Goal: Task Accomplishment & Management: Manage account settings

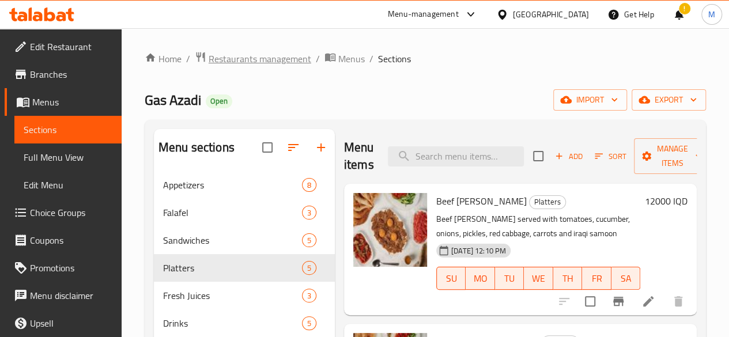
click at [219, 60] on span "Restaurants management" at bounding box center [260, 59] width 103 height 14
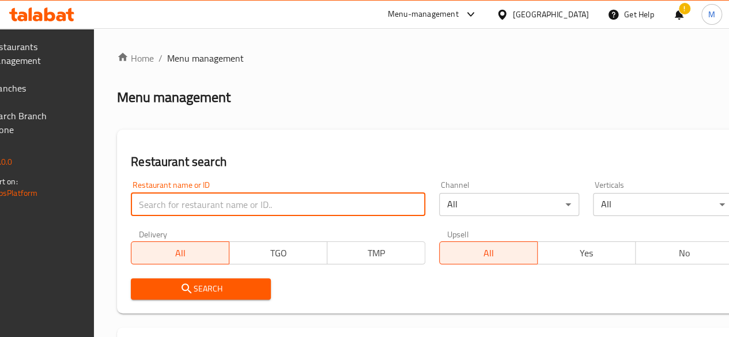
click at [221, 197] on input "search" at bounding box center [278, 204] width 295 height 23
type input "cavern"
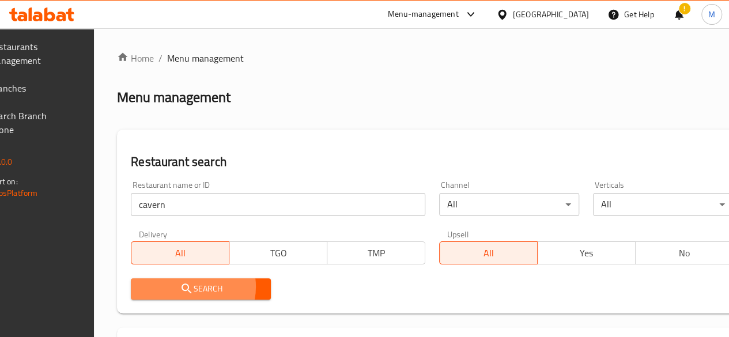
click at [220, 287] on span "Search" at bounding box center [201, 289] width 122 height 14
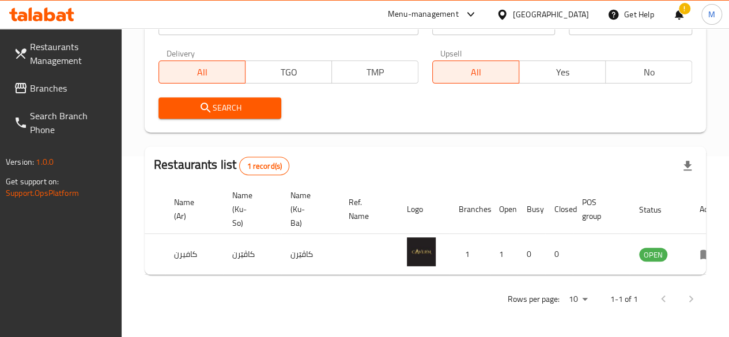
scroll to position [0, 113]
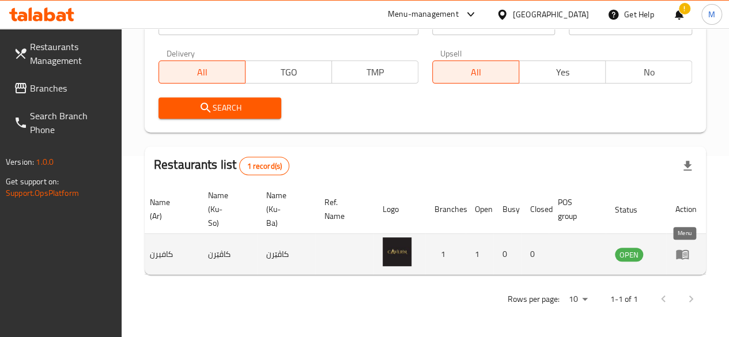
click at [677, 250] on icon "enhanced table" at bounding box center [682, 255] width 13 height 10
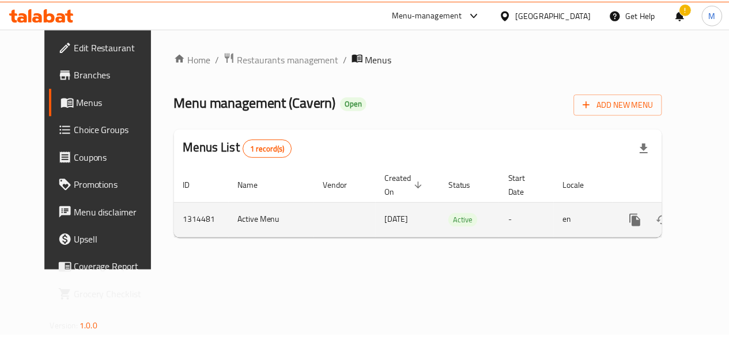
scroll to position [0, 4]
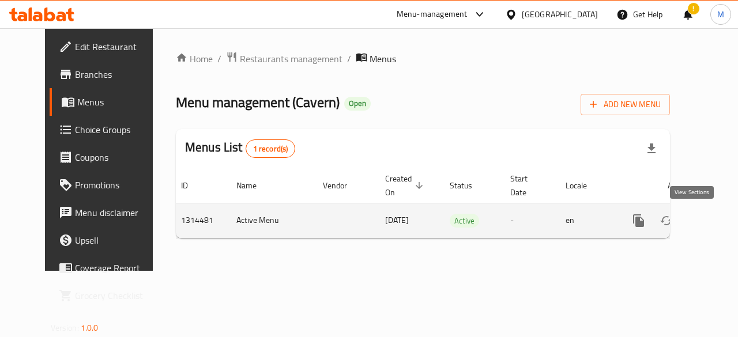
click at [716, 224] on icon "enhanced table" at bounding box center [721, 221] width 10 height 10
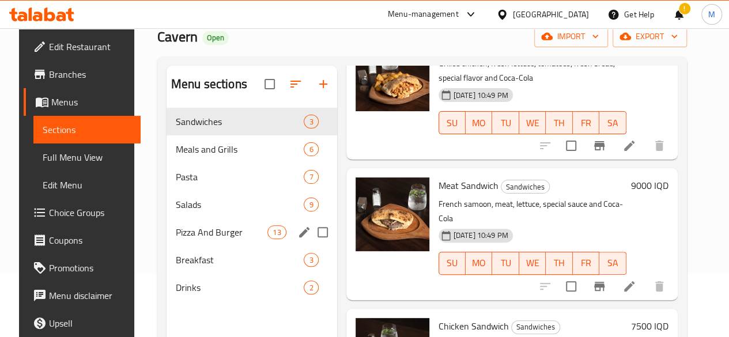
scroll to position [65, 0]
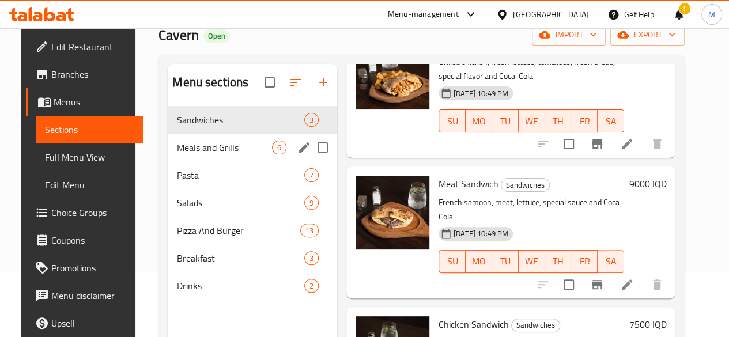
click at [195, 154] on div "Meals and Grills 6" at bounding box center [252, 148] width 169 height 28
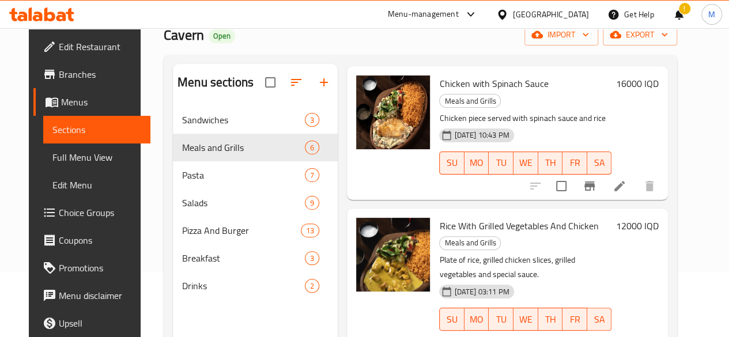
scroll to position [525, 0]
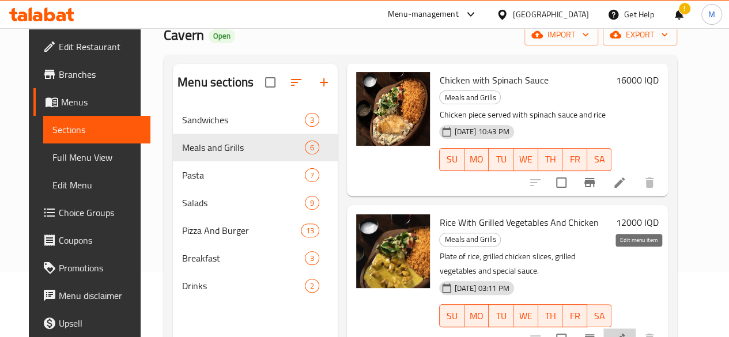
click at [627, 332] on icon at bounding box center [620, 339] width 14 height 14
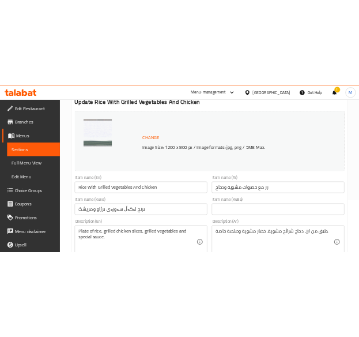
scroll to position [104, 0]
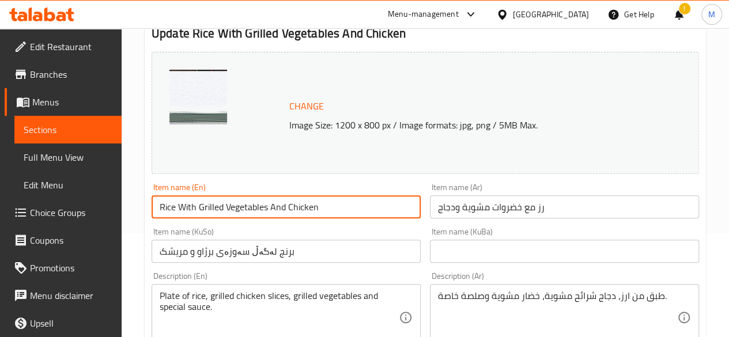
click at [377, 206] on input "Rice With Grilled Vegetables And Chicken" at bounding box center [286, 206] width 269 height 23
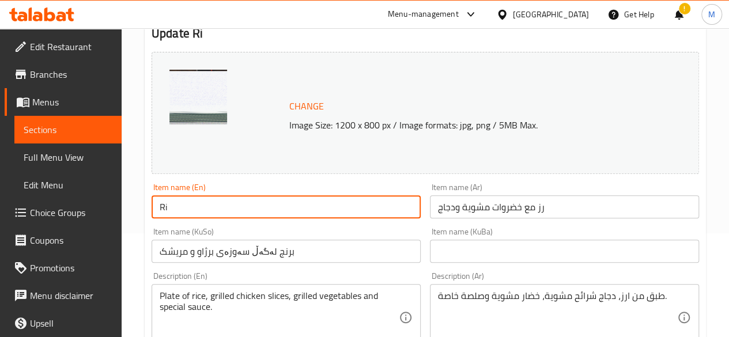
type input "R"
type input "Chicken Curry"
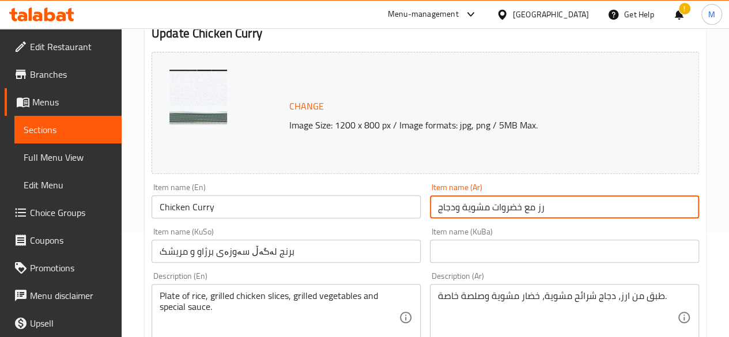
click at [575, 205] on input "رز مع خضروات مشوية ودجاج" at bounding box center [564, 206] width 269 height 23
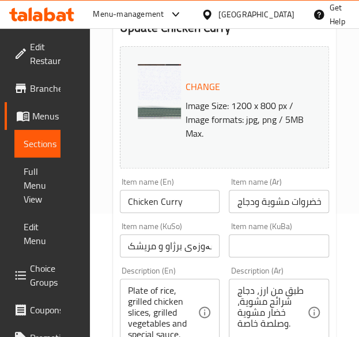
scroll to position [128, 0]
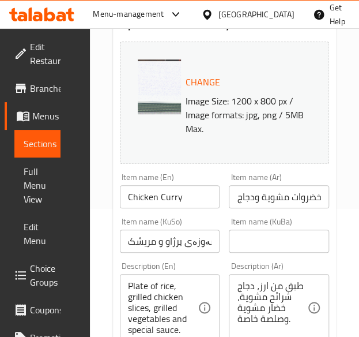
click at [290, 205] on input "رز مع خضروات مشوية ودجاج" at bounding box center [279, 196] width 100 height 23
paste input "يكن كاري"
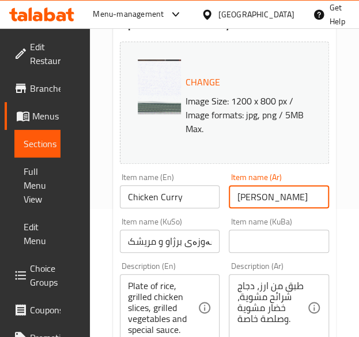
type input "[PERSON_NAME]"
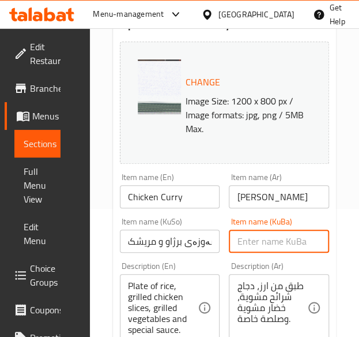
click at [274, 244] on input "text" at bounding box center [279, 240] width 100 height 23
paste input "مریشك بە کاری"
type input "مریشك بە کاری"
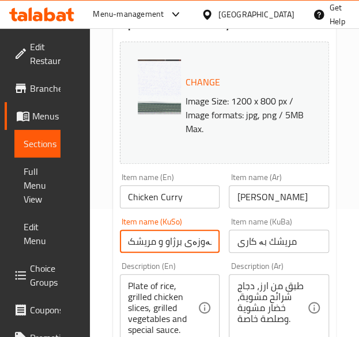
click at [195, 239] on input "برنج لەگەڵ سەوزەی برژاو و مریشک" at bounding box center [170, 240] width 100 height 23
paste input "مریشك بە کاری"
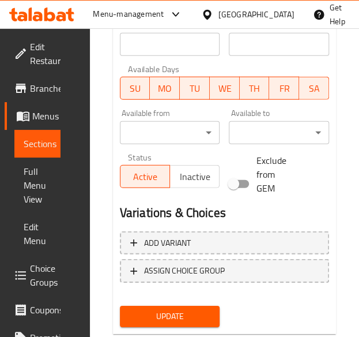
scroll to position [692, 0]
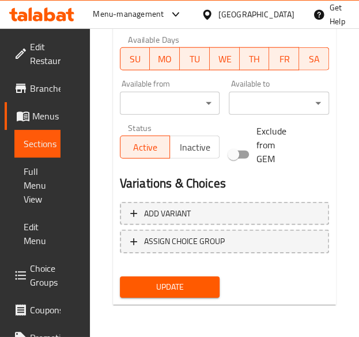
type input "مریشك بە کاری"
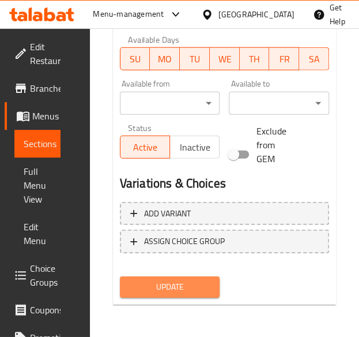
click at [161, 290] on span "Update" at bounding box center [170, 287] width 82 height 14
click at [186, 286] on span "Update" at bounding box center [170, 287] width 82 height 14
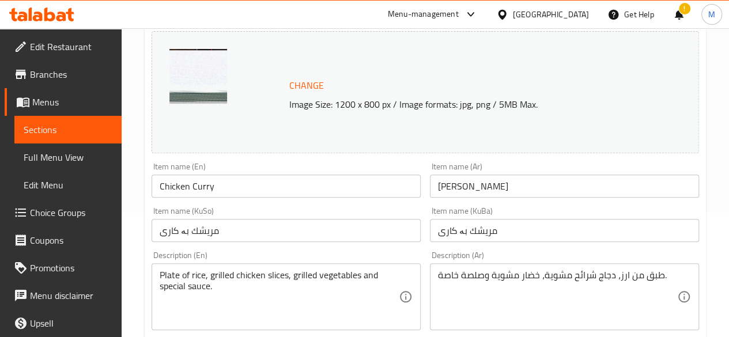
scroll to position [0, 0]
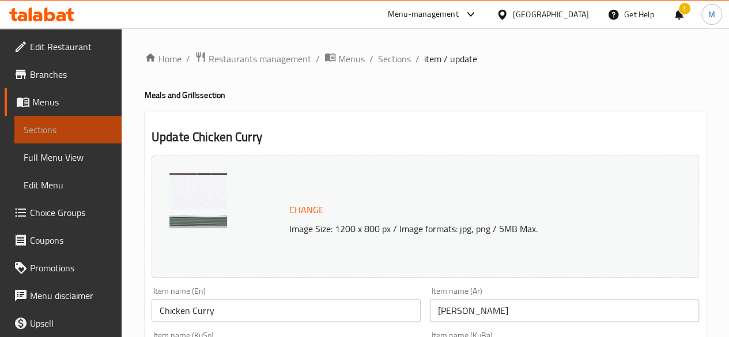
click at [68, 126] on span "Sections" at bounding box center [68, 130] width 89 height 14
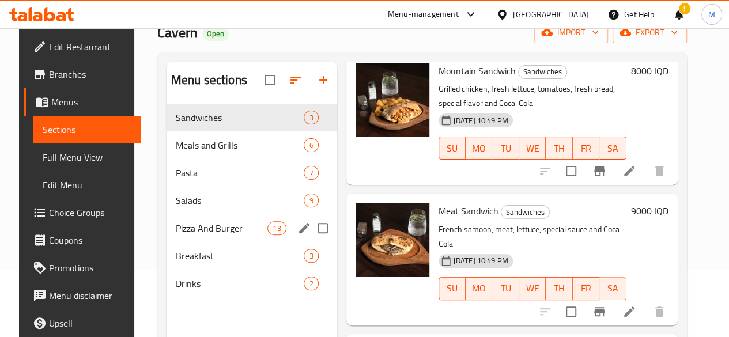
scroll to position [67, 0]
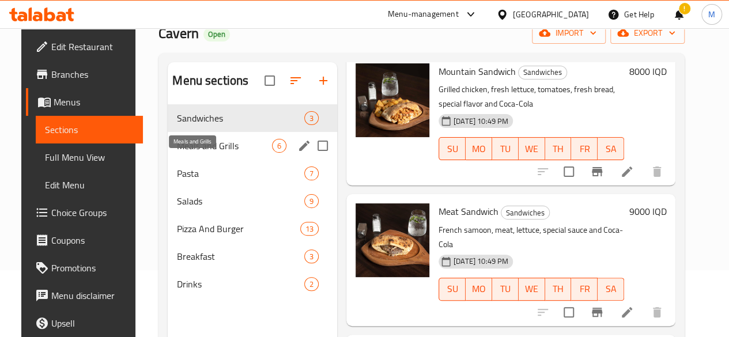
click at [194, 153] on span "Meals and Grills" at bounding box center [224, 146] width 95 height 14
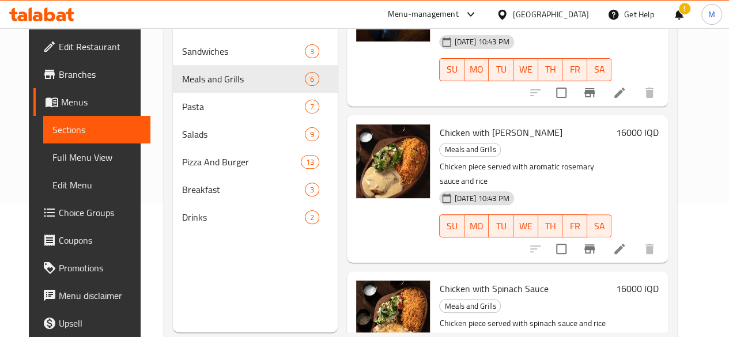
scroll to position [247, 0]
click at [439, 137] on span "Chicken with [PERSON_NAME]" at bounding box center [500, 132] width 123 height 17
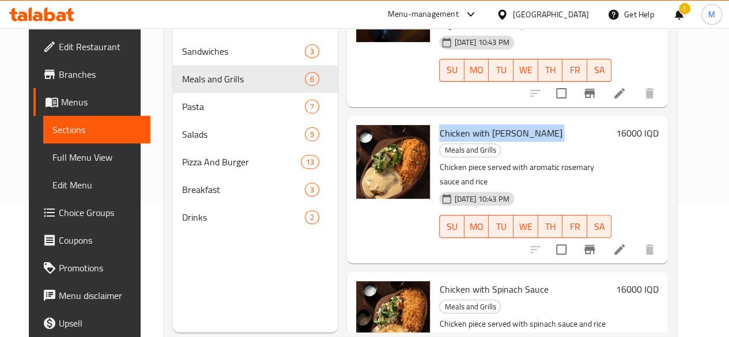
click at [439, 137] on span "Chicken with [PERSON_NAME]" at bounding box center [500, 132] width 123 height 17
